Goal: Information Seeking & Learning: Compare options

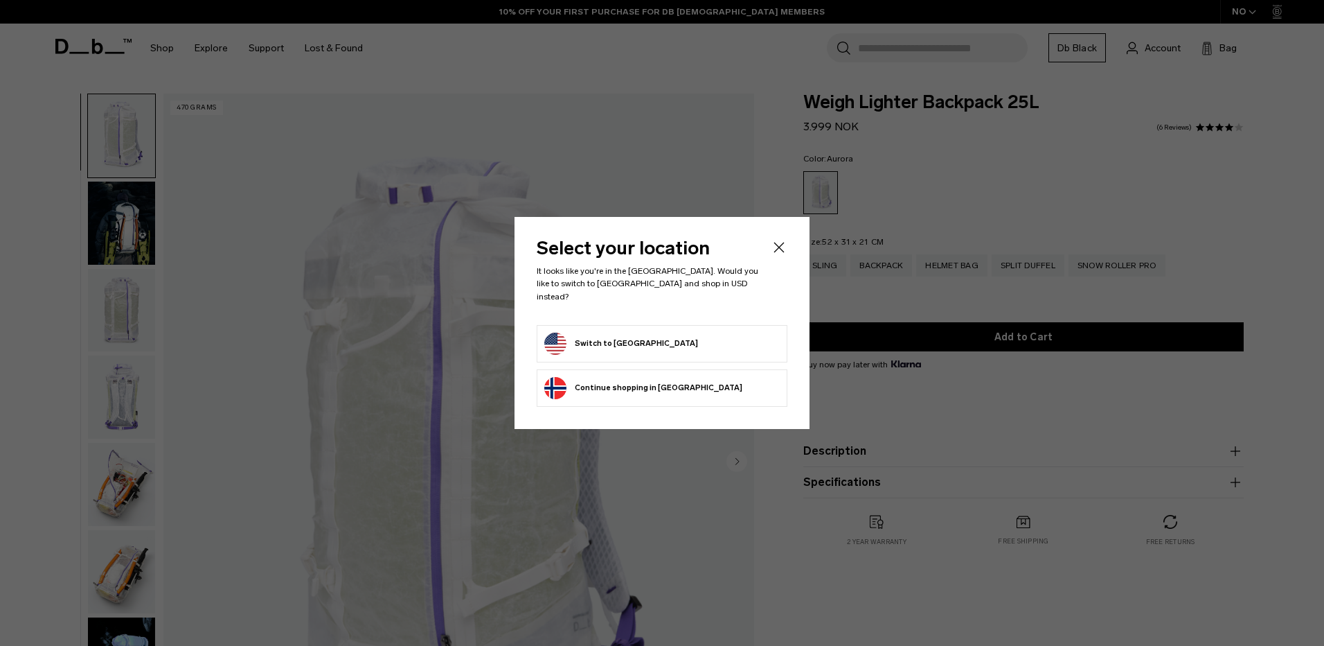
click at [683, 333] on form "Switch to United States" at bounding box center [662, 344] width 236 height 22
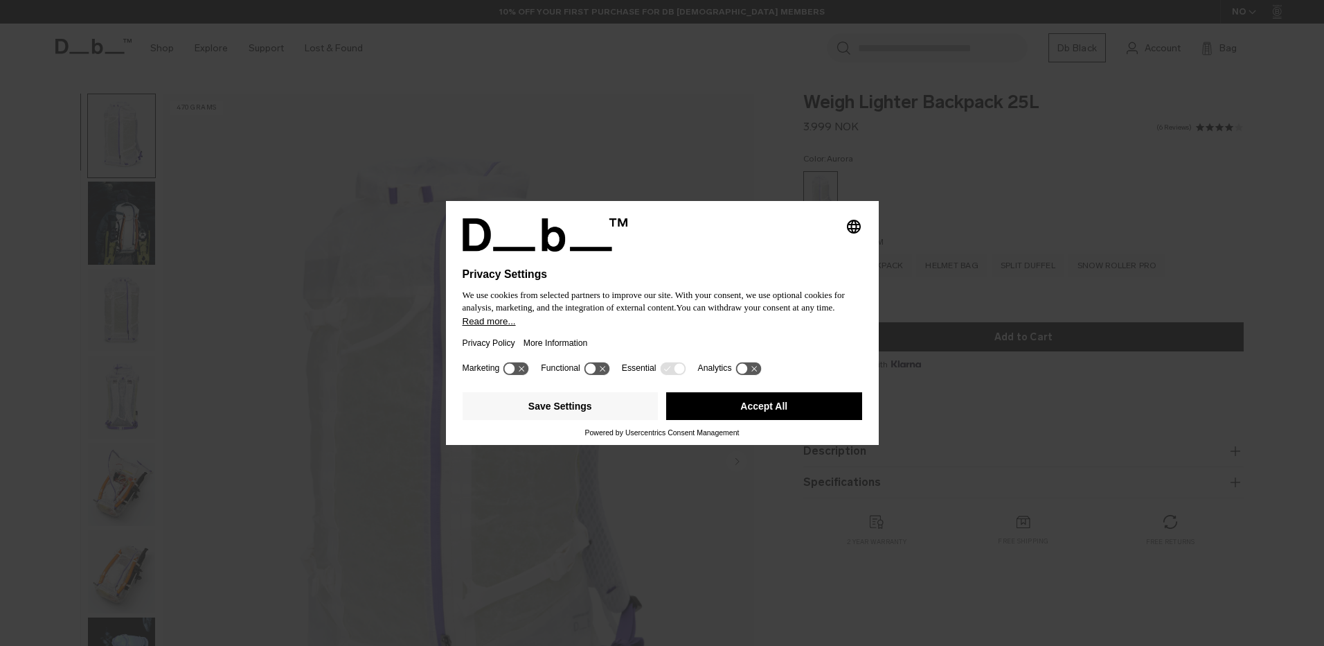
click at [769, 400] on button "Accept All" at bounding box center [764, 406] width 196 height 28
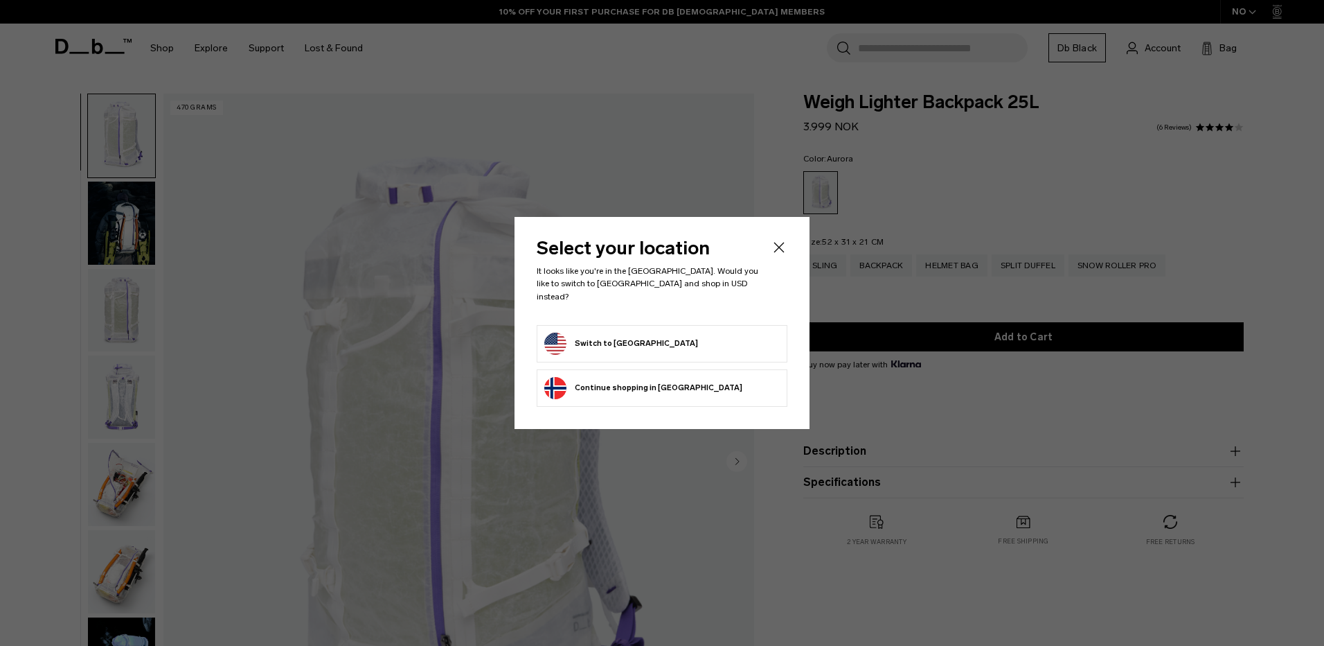
click at [619, 337] on button "Switch to United States" at bounding box center [621, 344] width 154 height 22
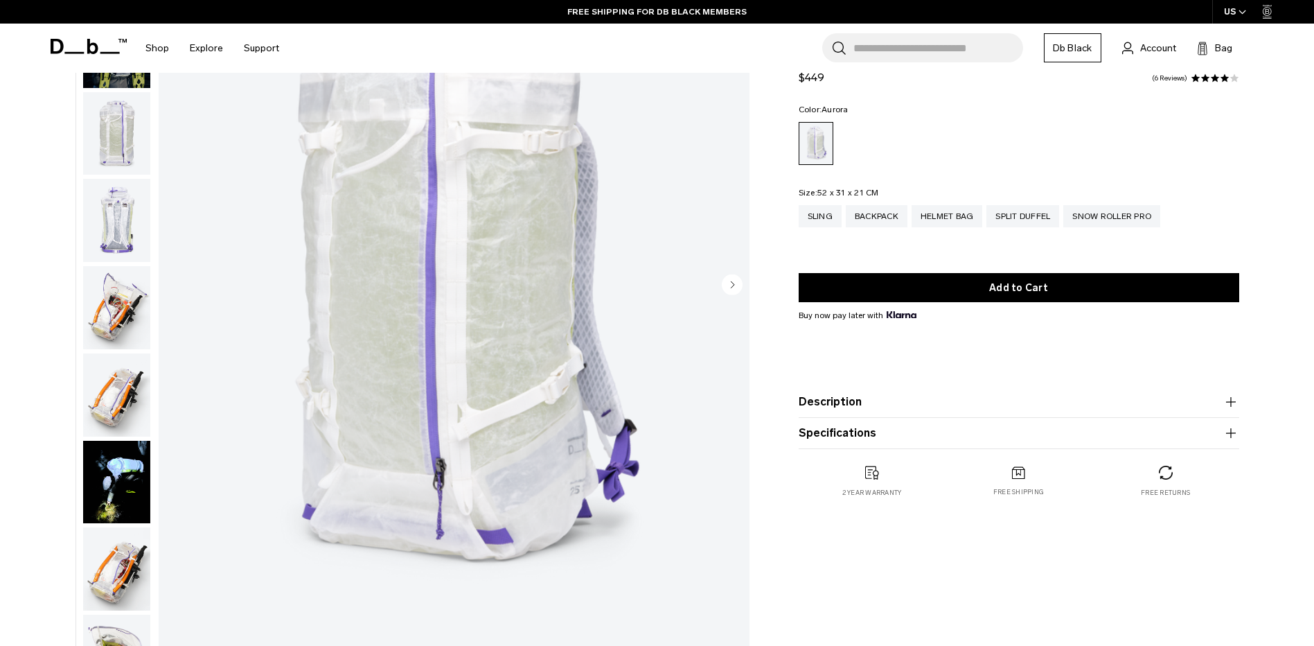
scroll to position [277, 0]
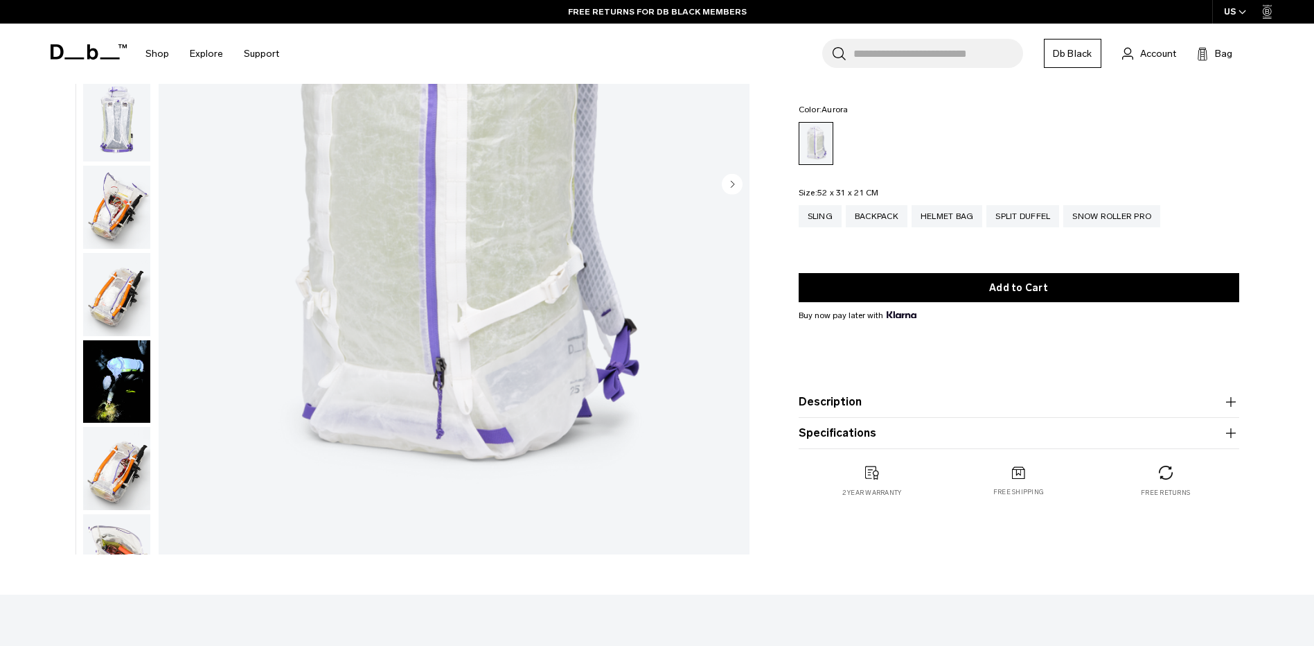
click at [110, 380] on img "button" at bounding box center [116, 381] width 67 height 83
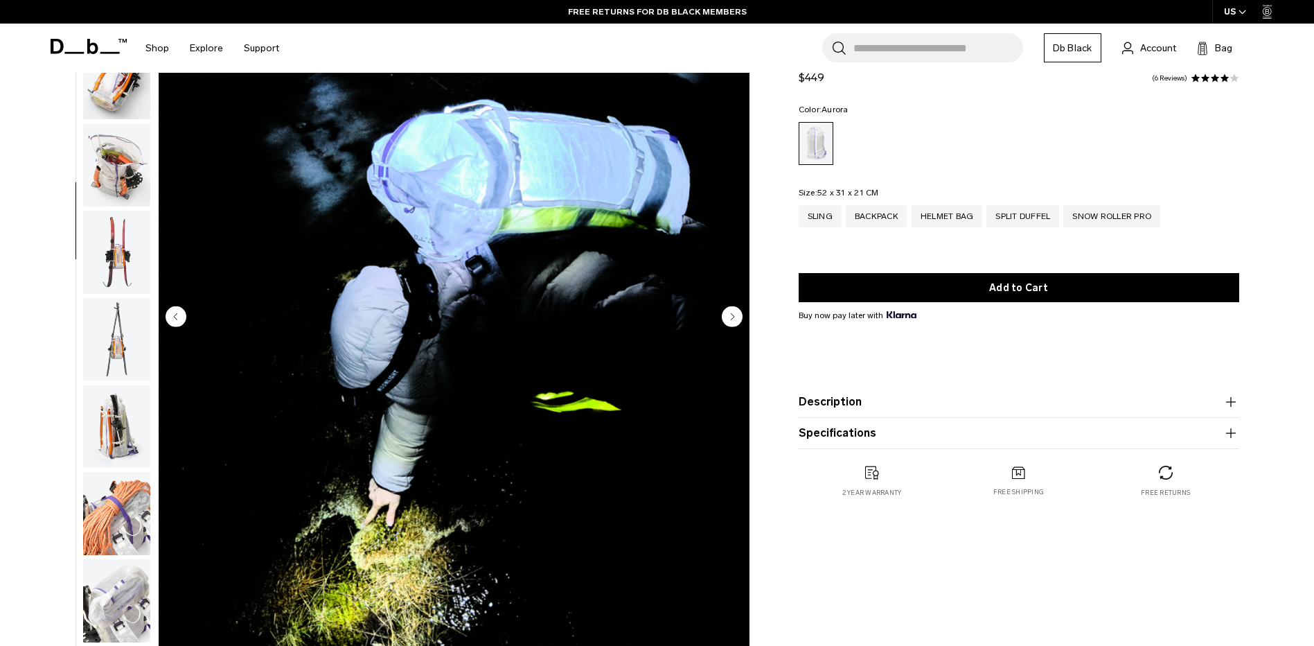
scroll to position [139, 0]
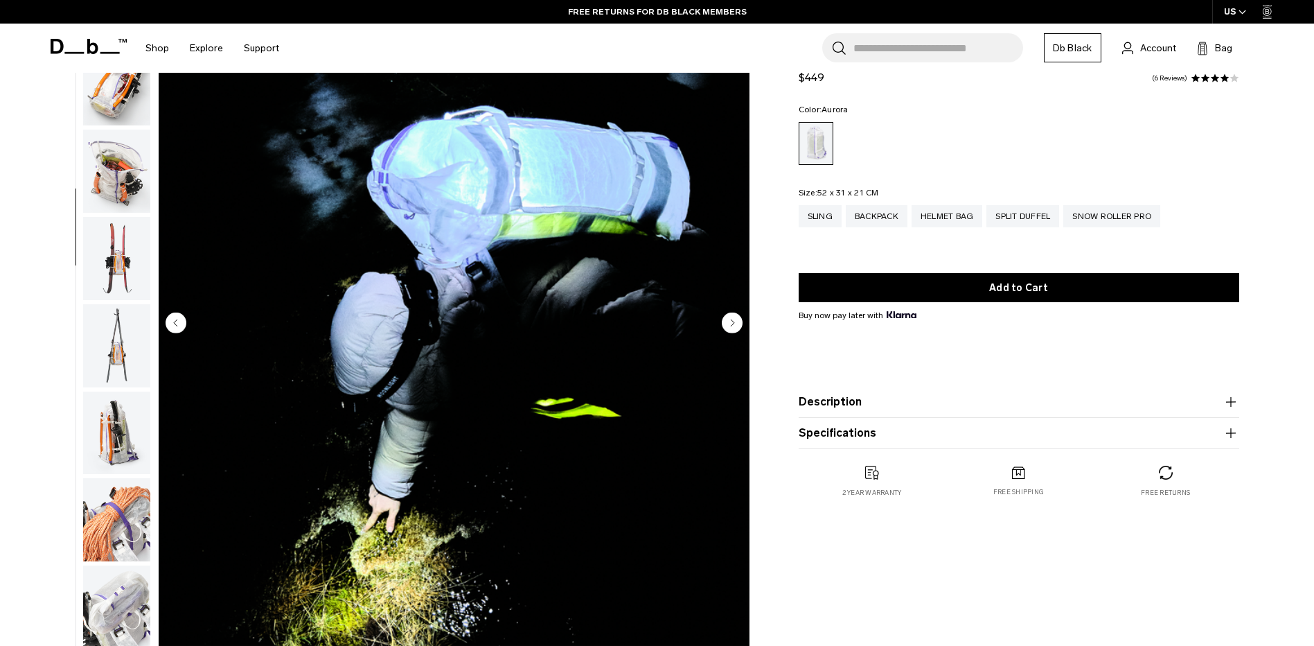
click at [105, 518] on img "button" at bounding box center [116, 519] width 67 height 83
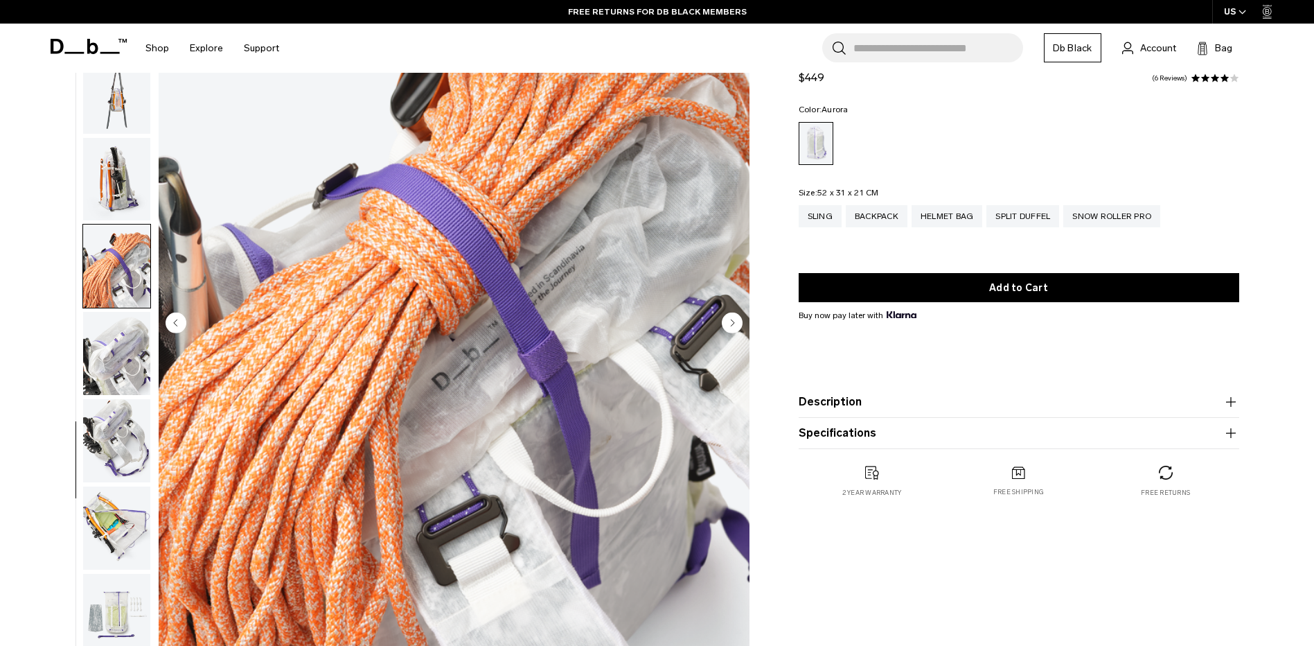
scroll to position [828, 0]
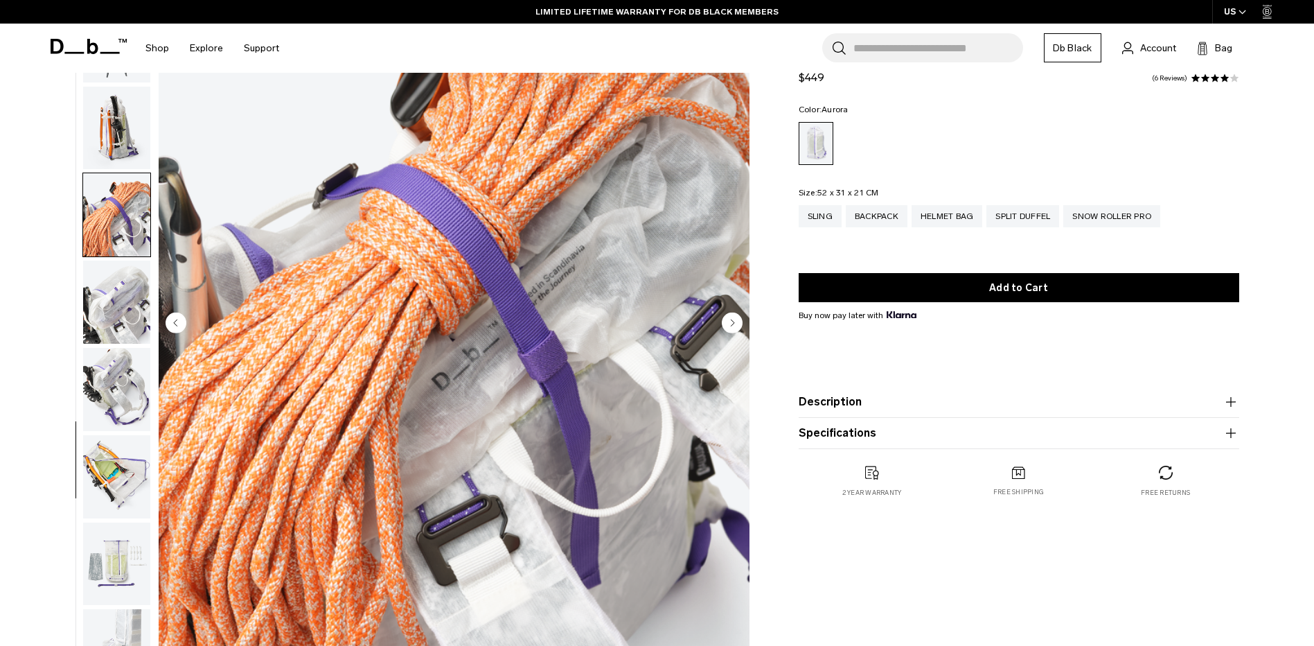
click at [112, 549] on img "button" at bounding box center [116, 563] width 67 height 83
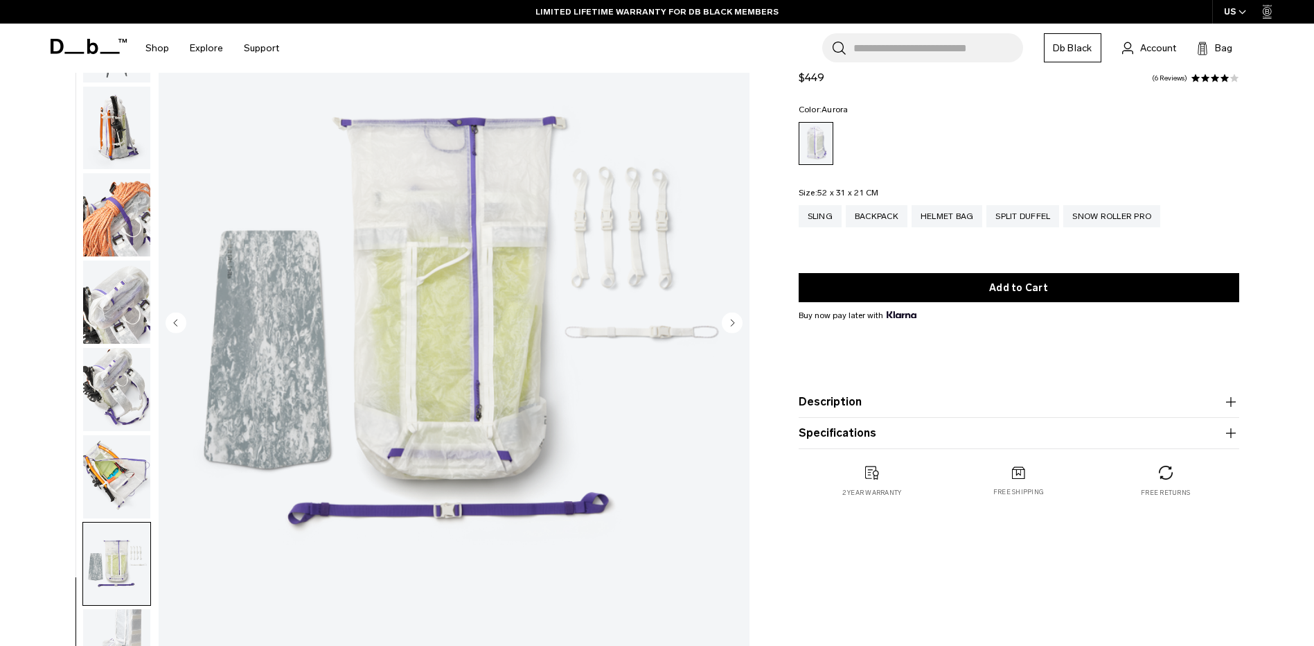
click at [123, 485] on img "button" at bounding box center [116, 476] width 67 height 83
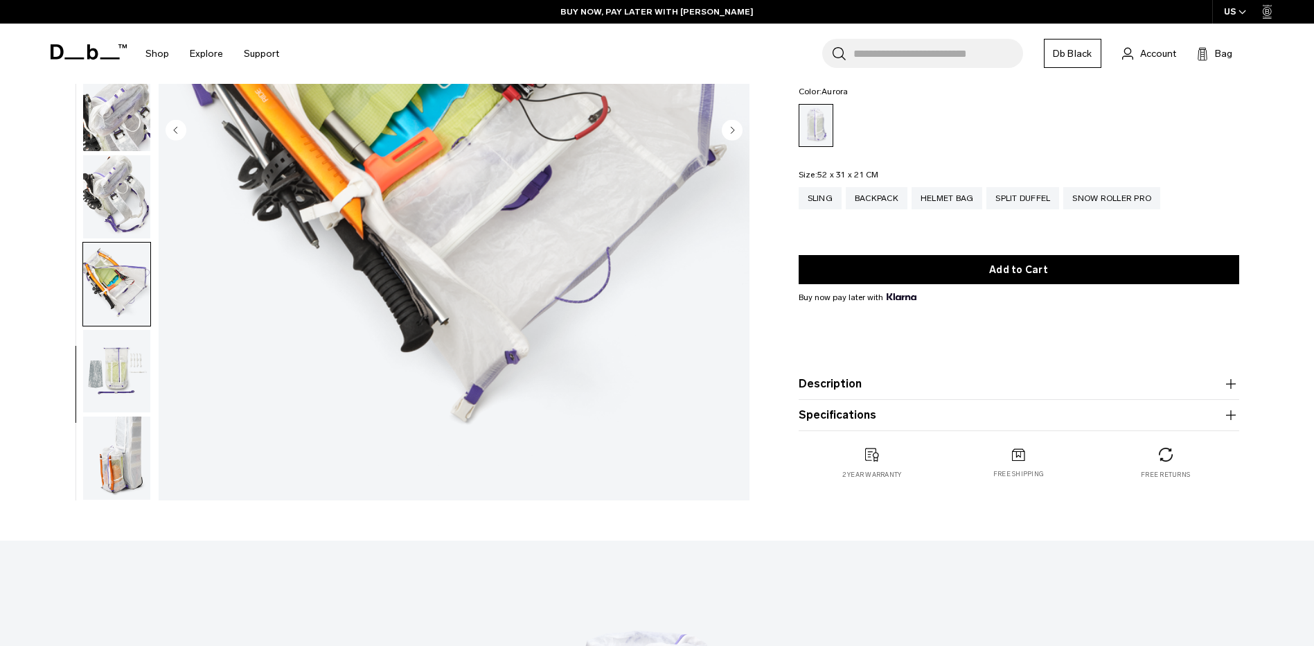
scroll to position [346, 0]
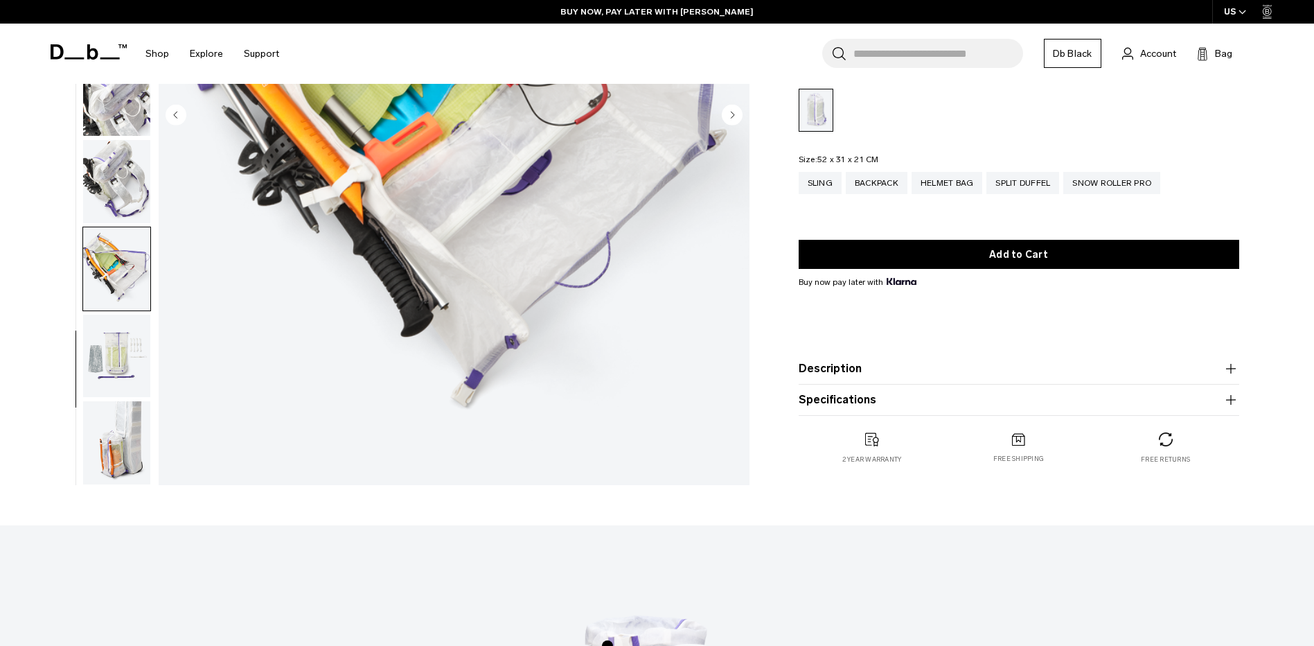
click at [103, 441] on img "button" at bounding box center [116, 442] width 67 height 83
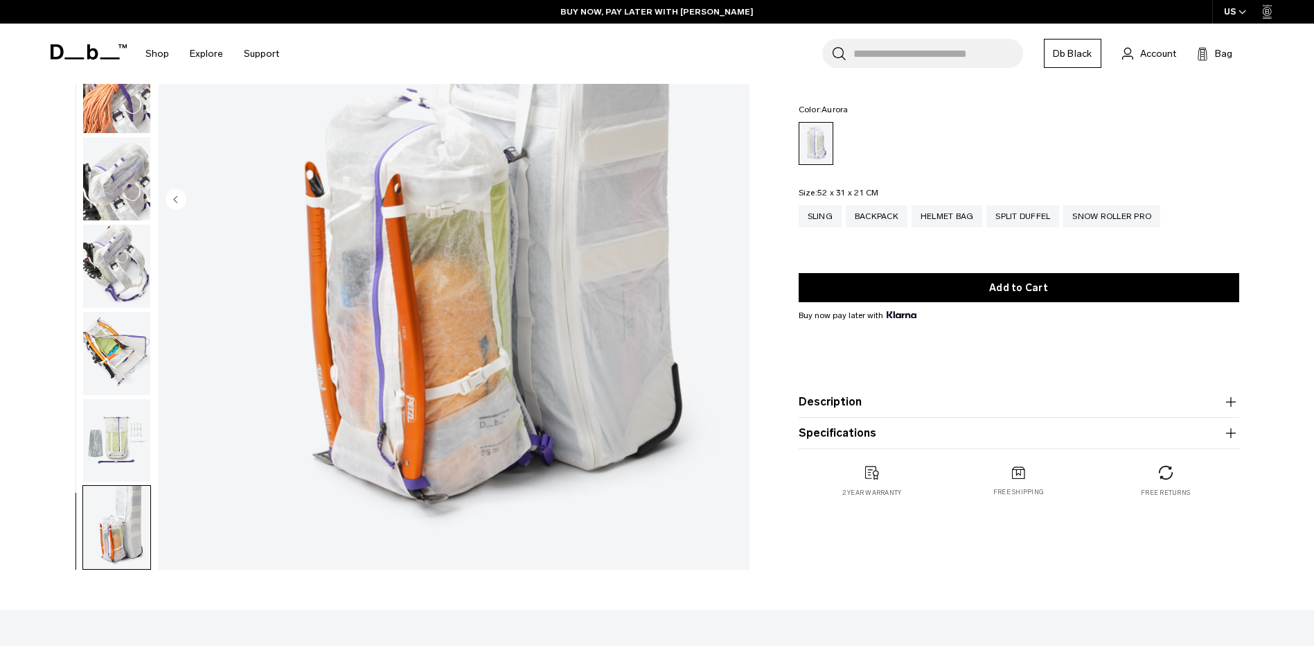
scroll to position [139, 0]
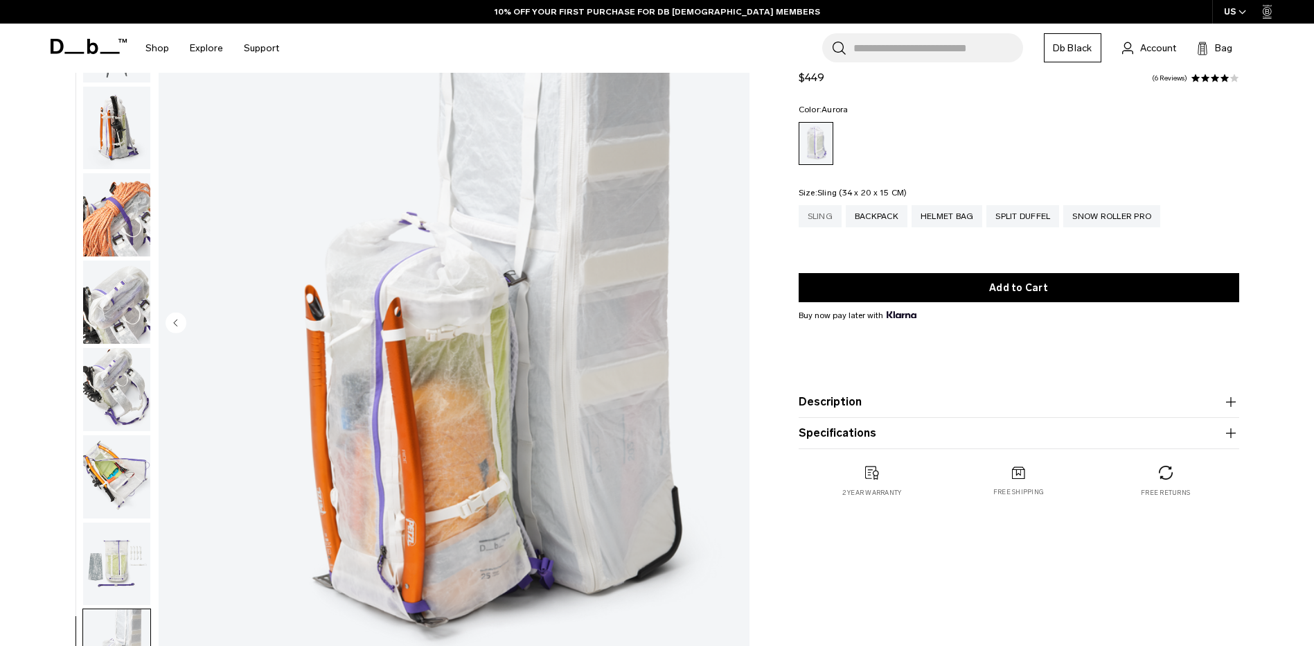
click at [813, 214] on div "Sling" at bounding box center [820, 216] width 43 height 22
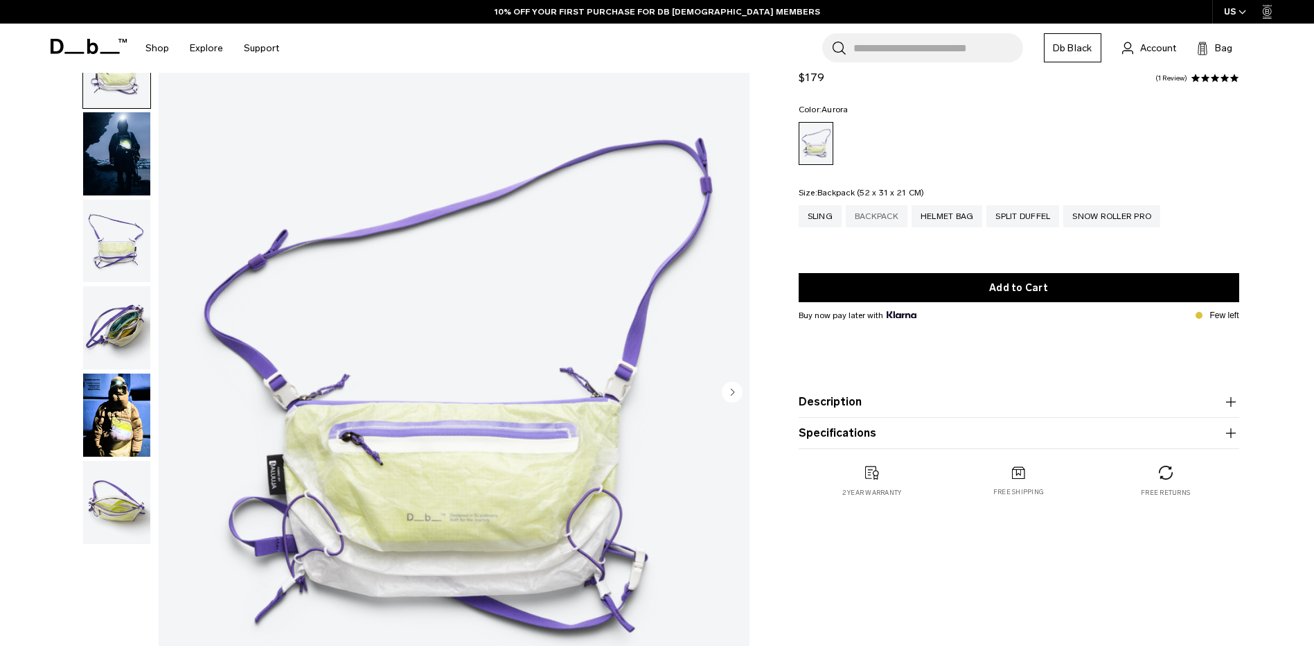
click at [888, 220] on div "Backpack" at bounding box center [877, 216] width 62 height 22
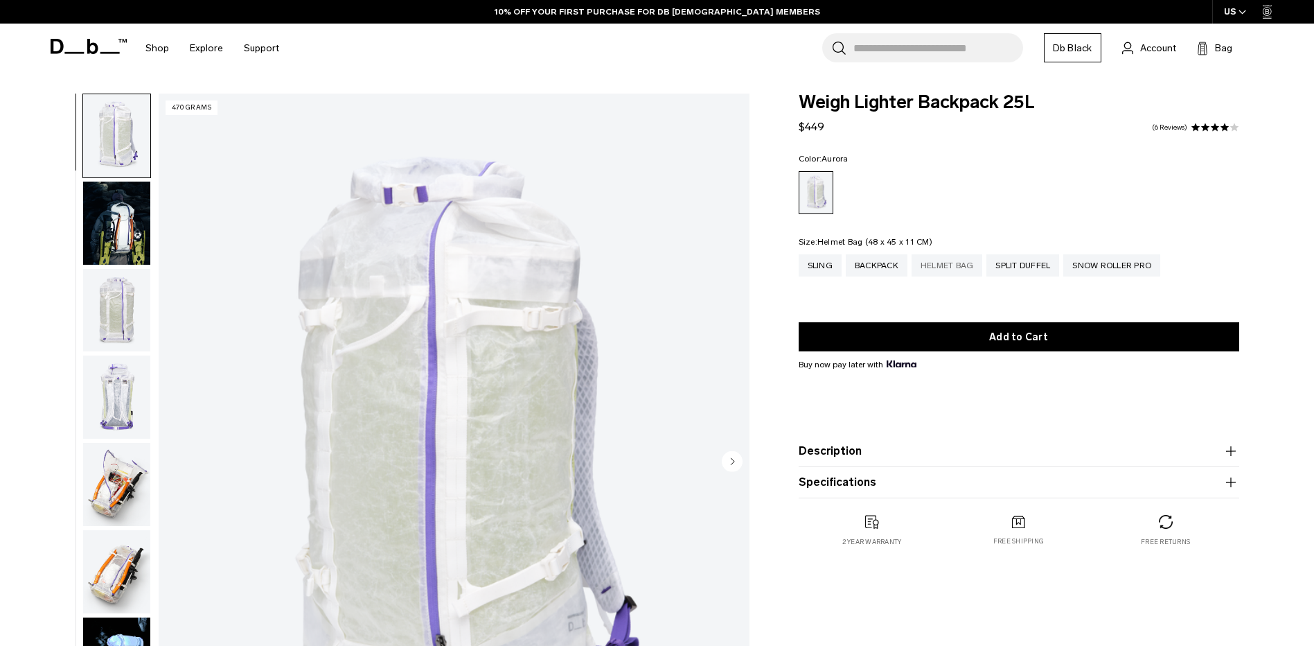
click at [947, 267] on div "Helmet Bag" at bounding box center [947, 265] width 71 height 22
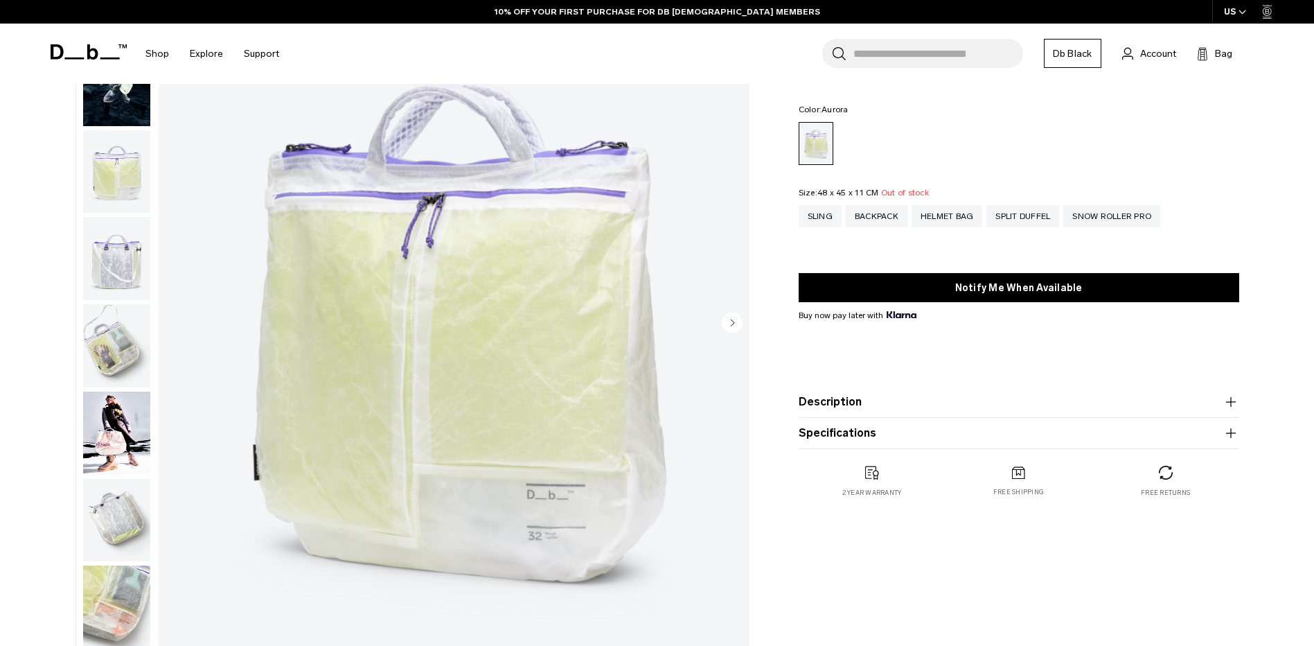
click at [118, 431] on img "button" at bounding box center [116, 432] width 67 height 83
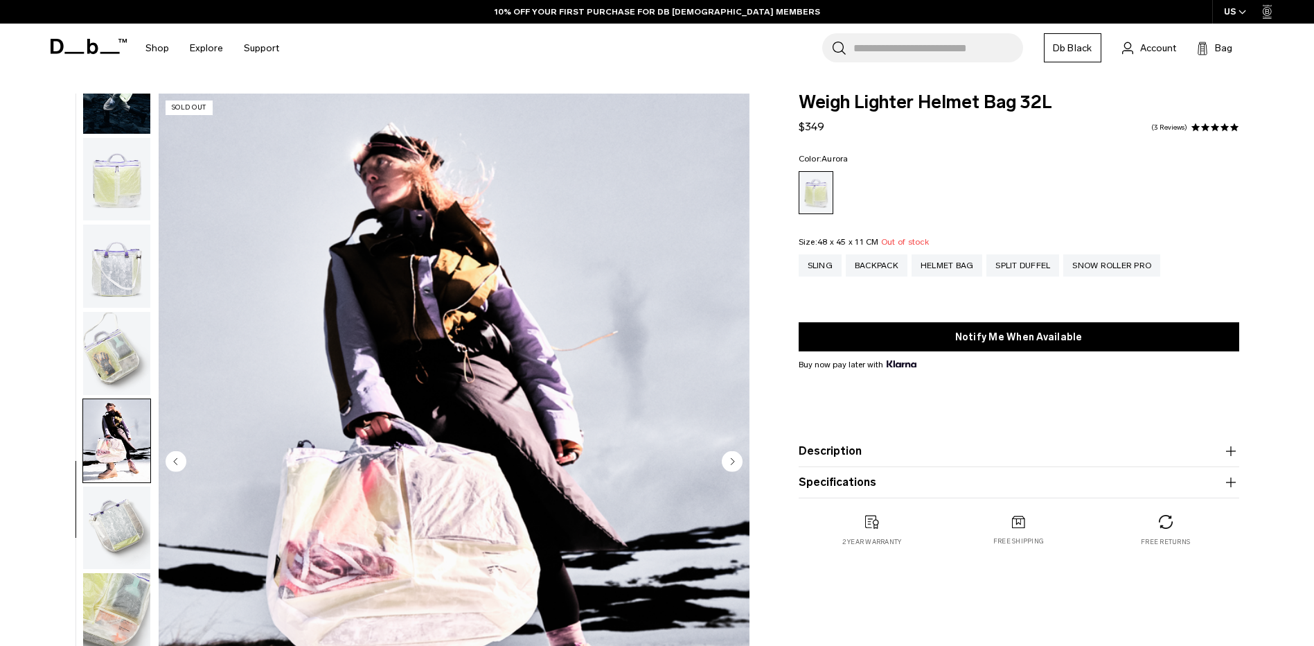
click at [139, 608] on img "button" at bounding box center [116, 614] width 67 height 83
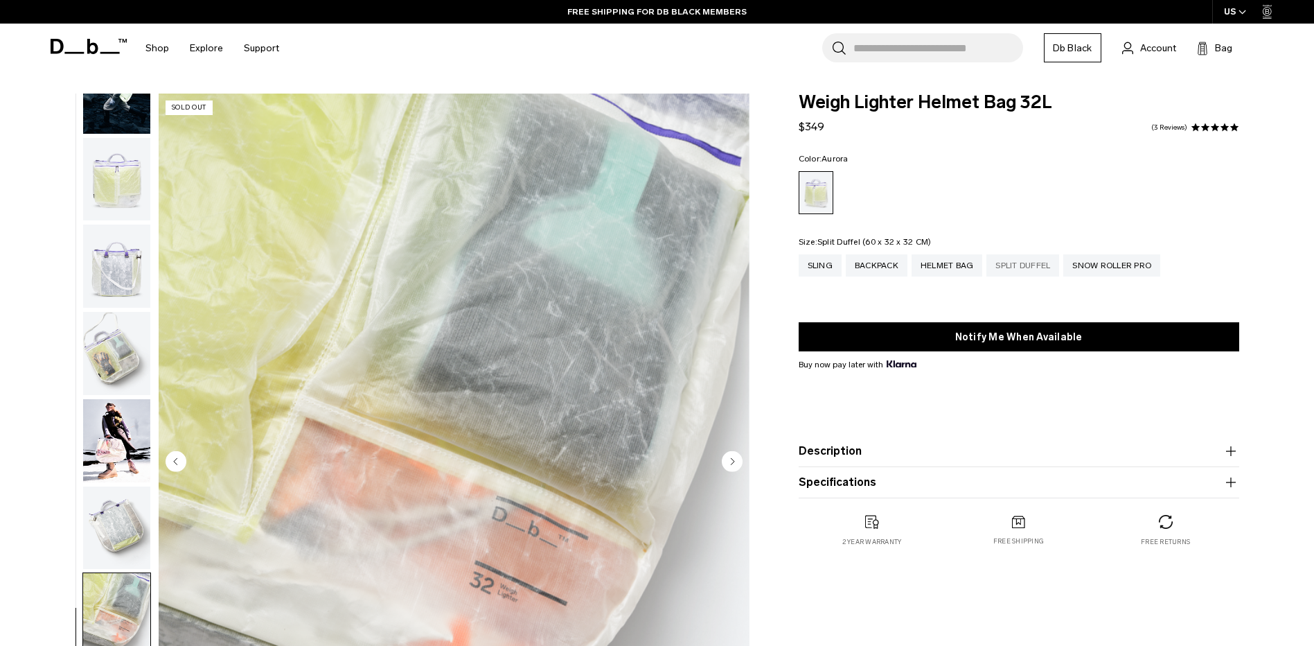
click at [1017, 267] on div "Split Duffel" at bounding box center [1022, 265] width 73 height 22
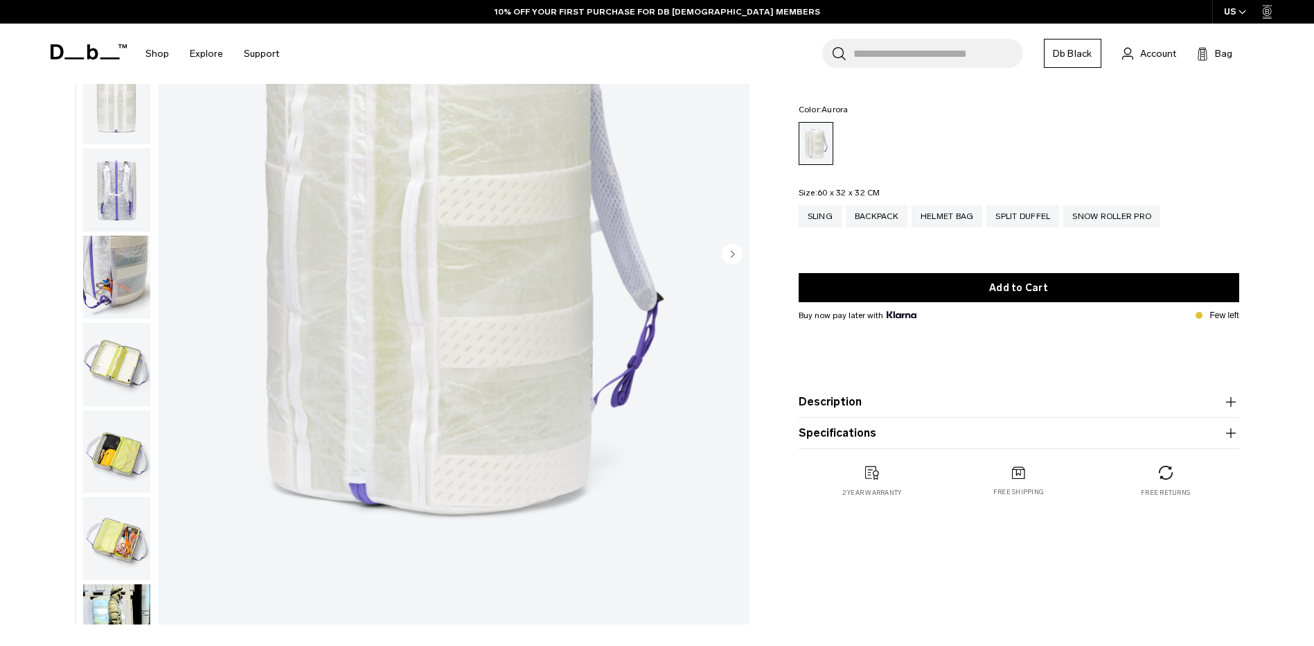
scroll to position [69, 0]
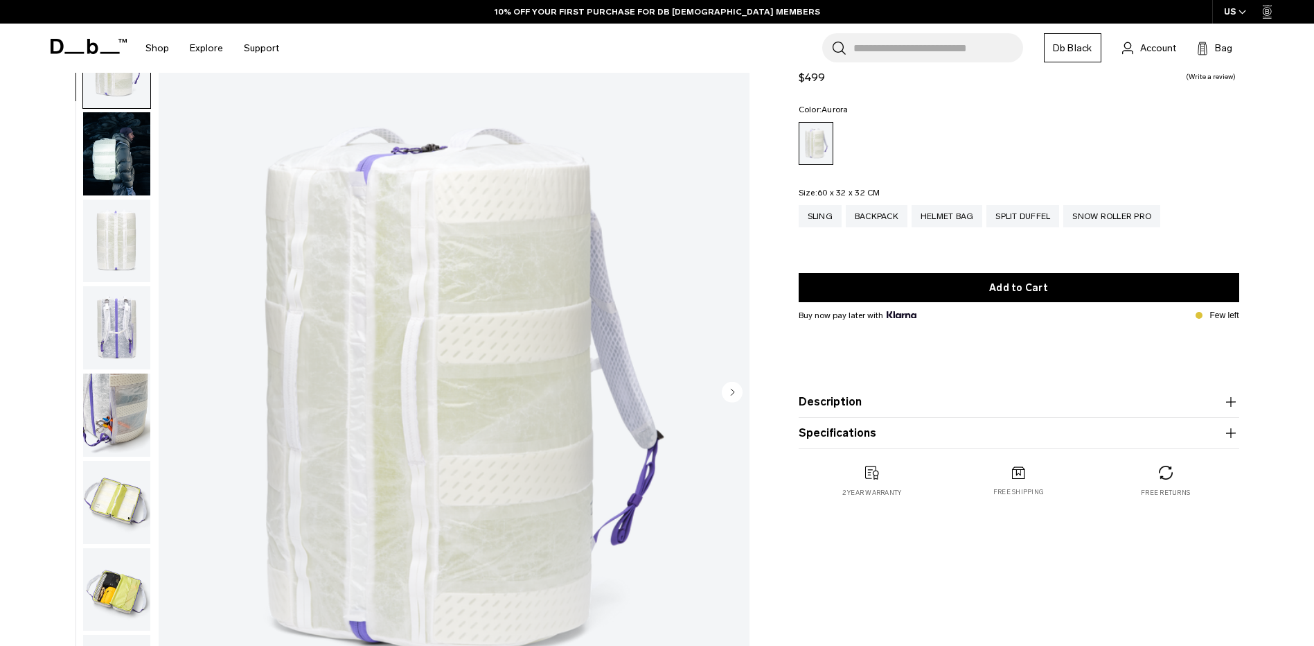
click at [112, 155] on img "button" at bounding box center [116, 153] width 67 height 83
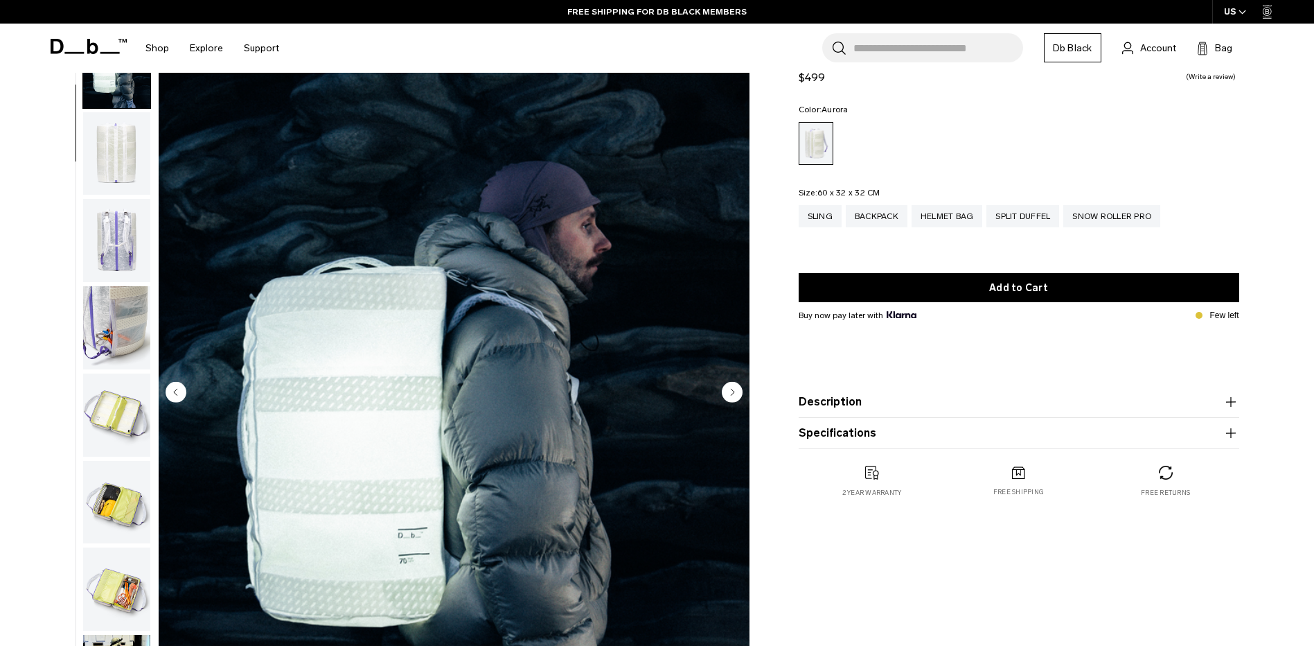
scroll to position [0, 0]
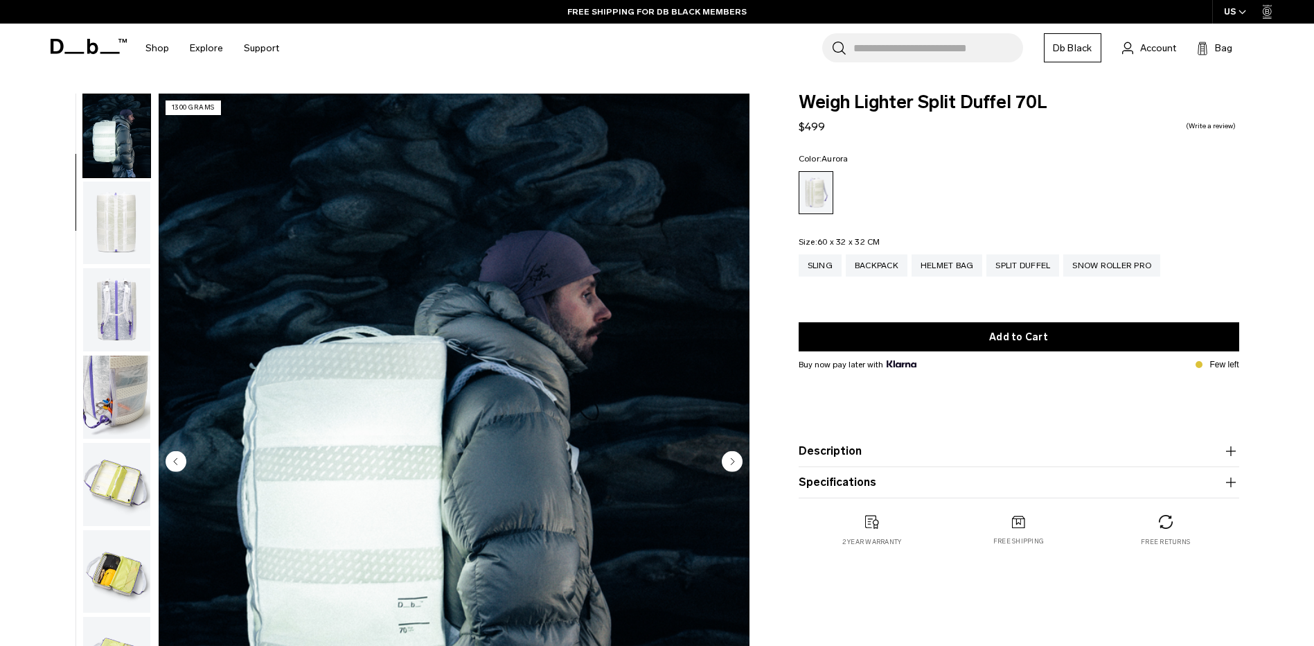
click at [121, 224] on img "button" at bounding box center [116, 222] width 67 height 83
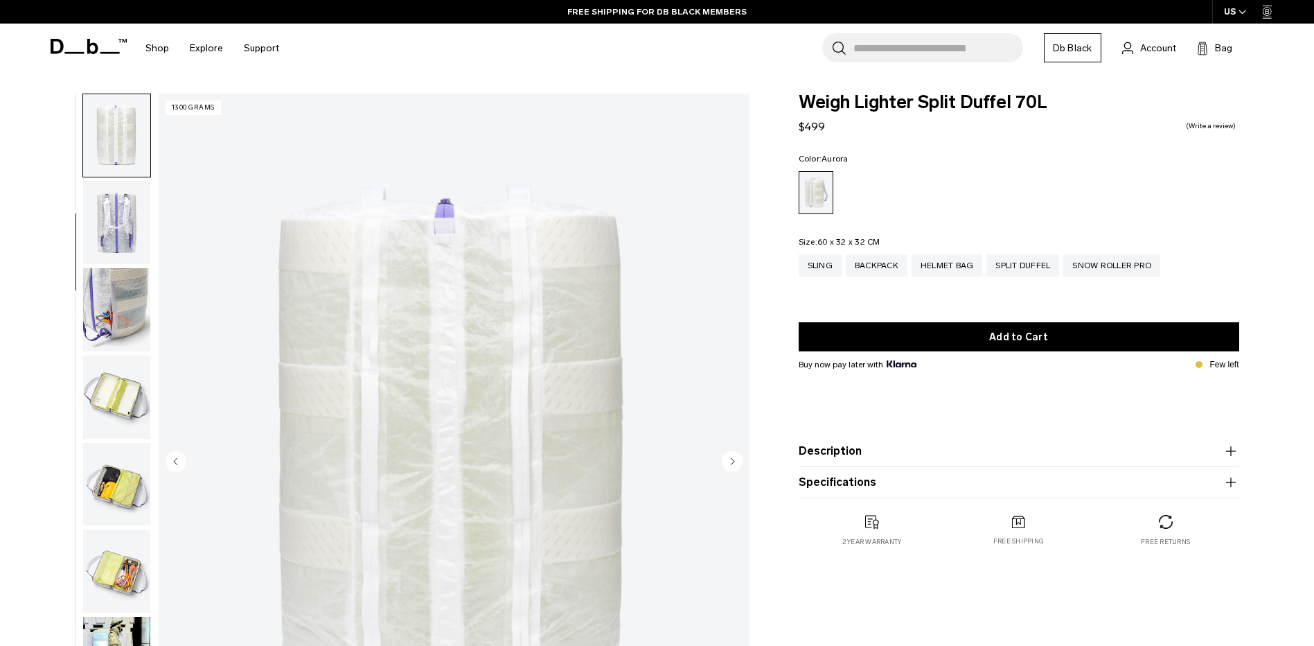
click at [118, 235] on img "button" at bounding box center [116, 222] width 67 height 83
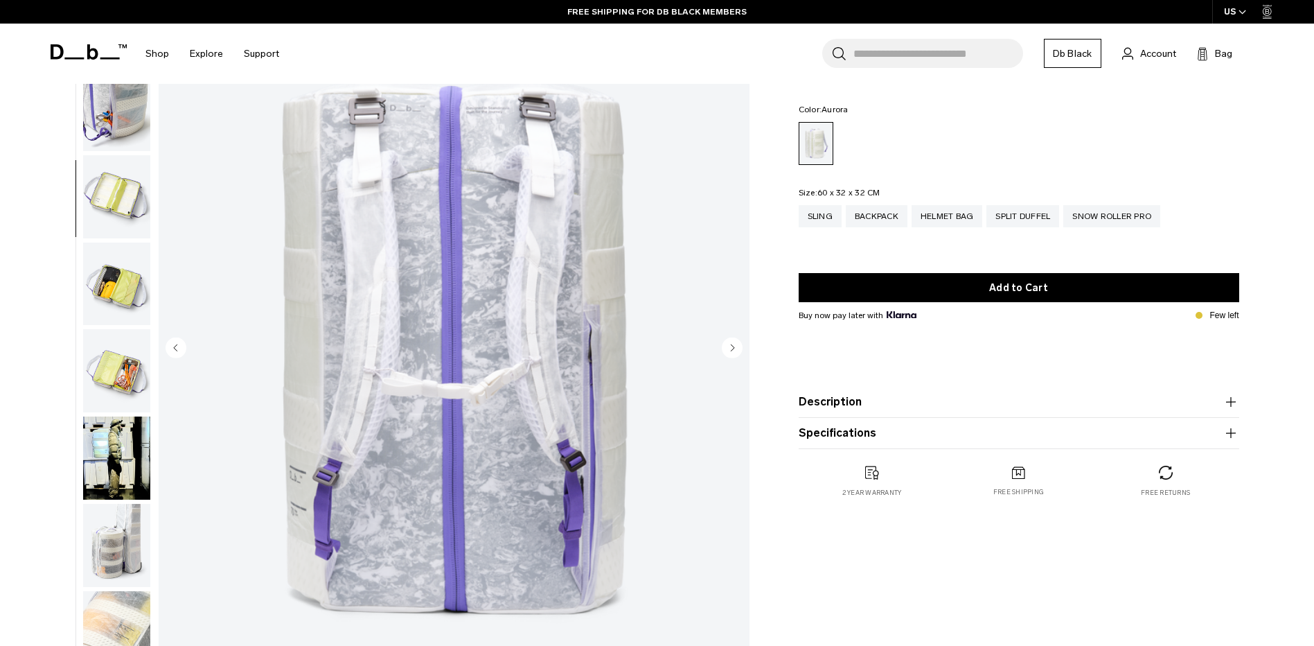
scroll to position [139, 0]
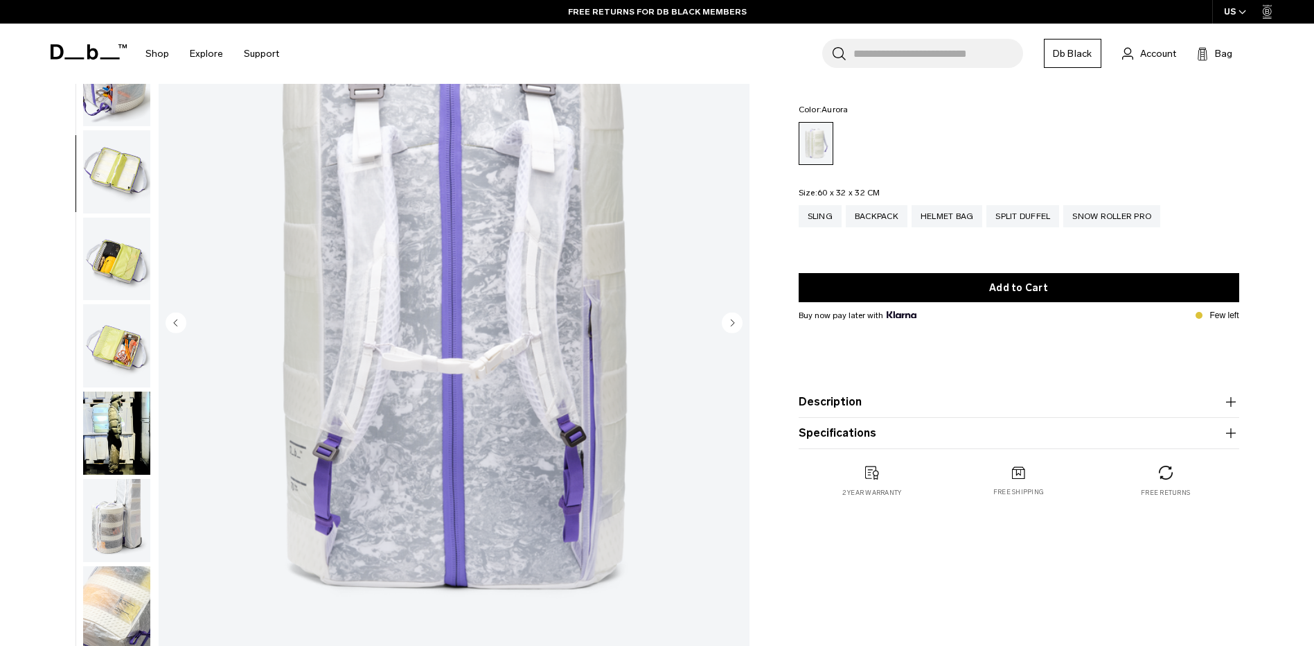
click at [101, 169] on img "button" at bounding box center [116, 171] width 67 height 83
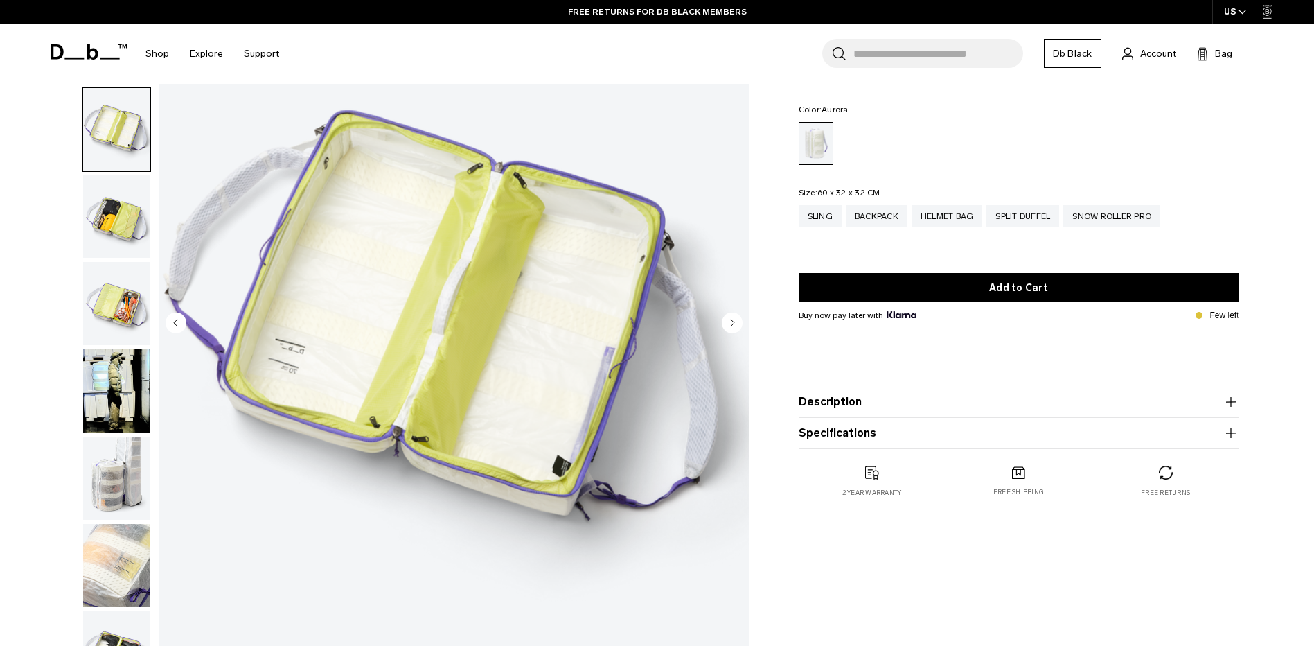
scroll to position [305, 0]
click at [109, 229] on img "button" at bounding box center [116, 215] width 67 height 83
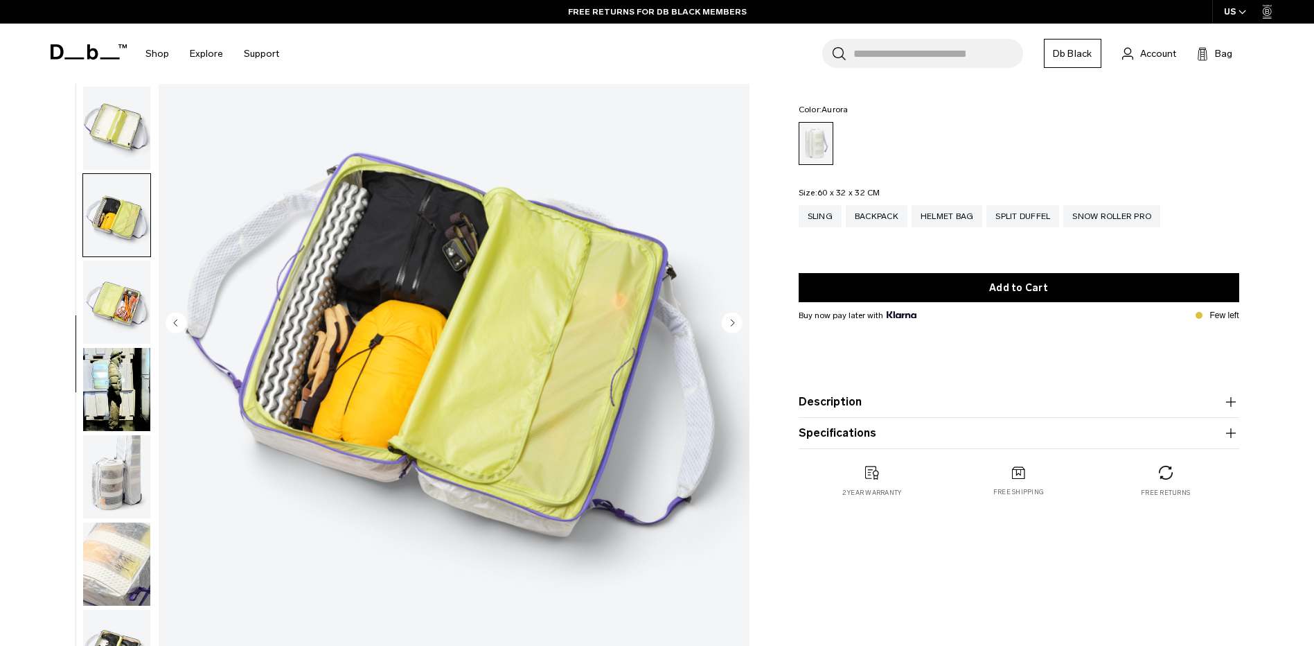
click at [112, 288] on img "button" at bounding box center [116, 301] width 67 height 83
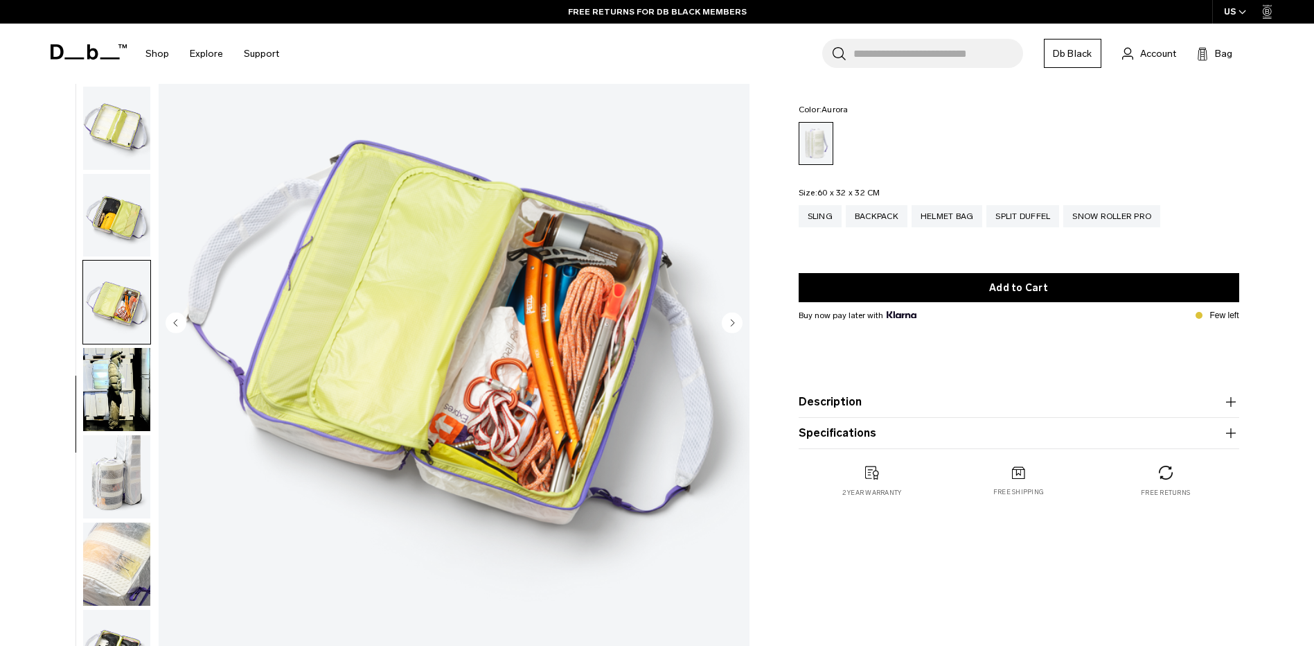
click at [120, 396] on img "button" at bounding box center [116, 389] width 67 height 83
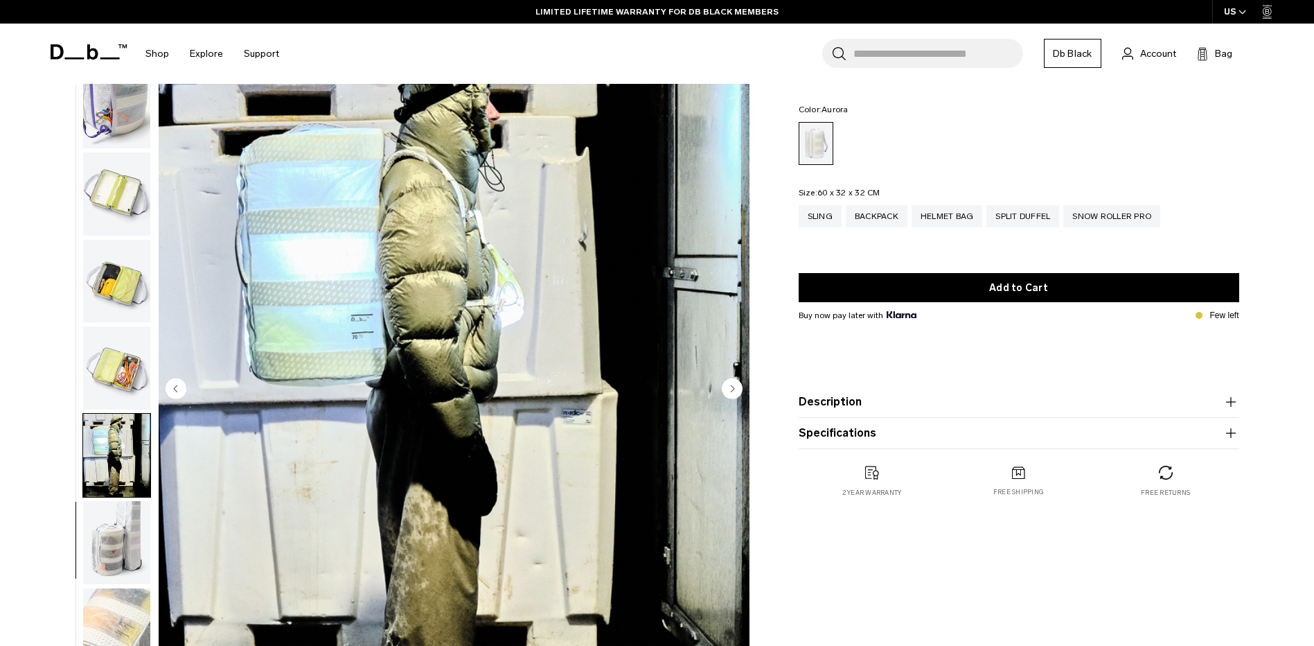
scroll to position [0, 0]
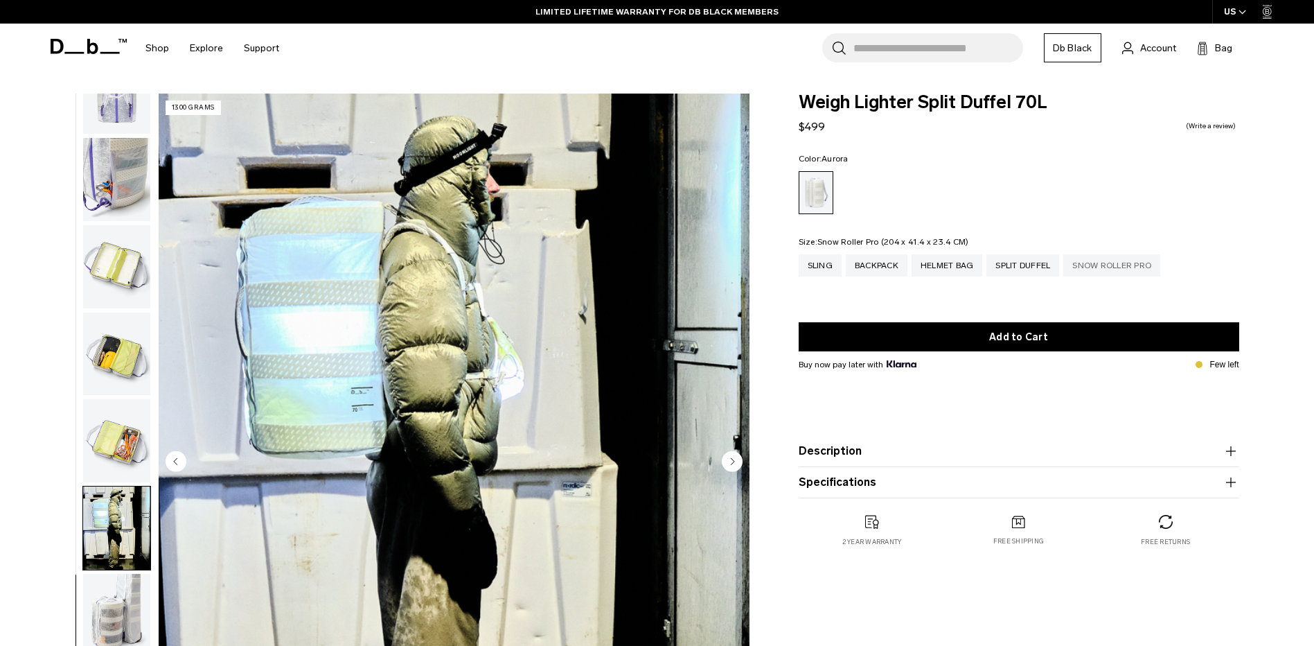
click at [1120, 269] on div "Snow Roller Pro" at bounding box center [1111, 265] width 97 height 22
